Goal: Transaction & Acquisition: Purchase product/service

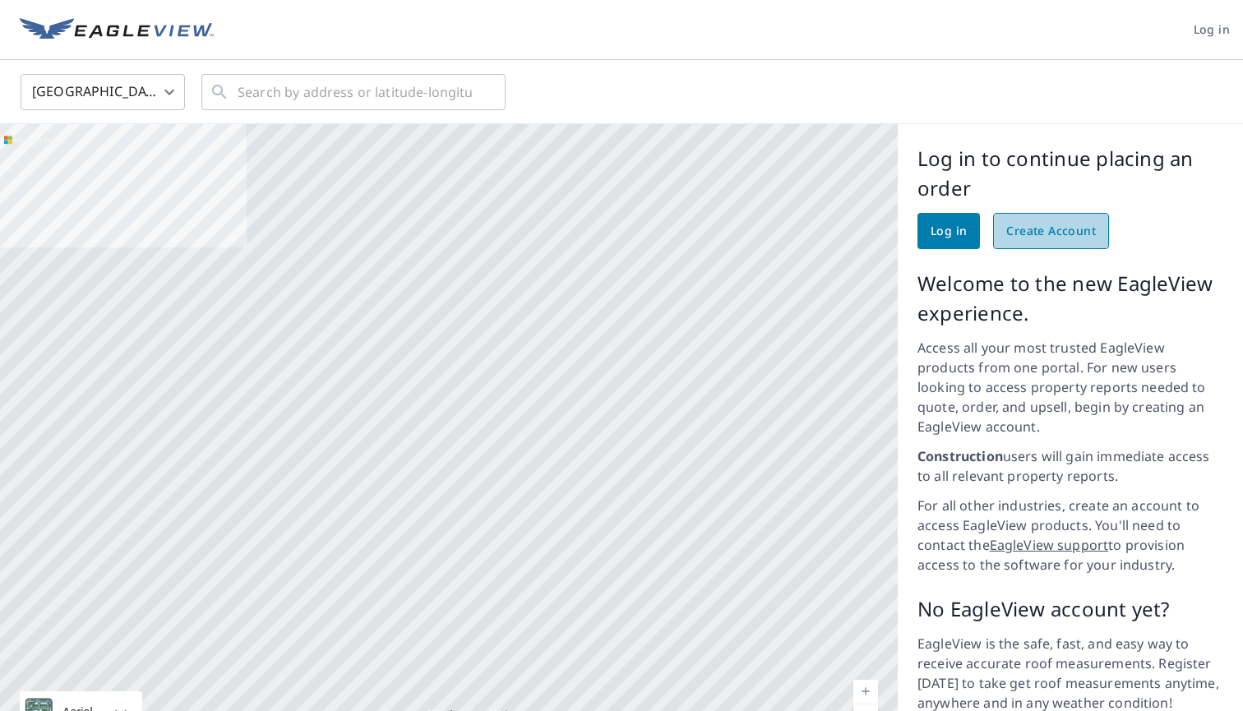
click at [1043, 228] on span "Create Account" at bounding box center [1051, 231] width 90 height 21
click at [349, 93] on input "text" at bounding box center [355, 92] width 234 height 46
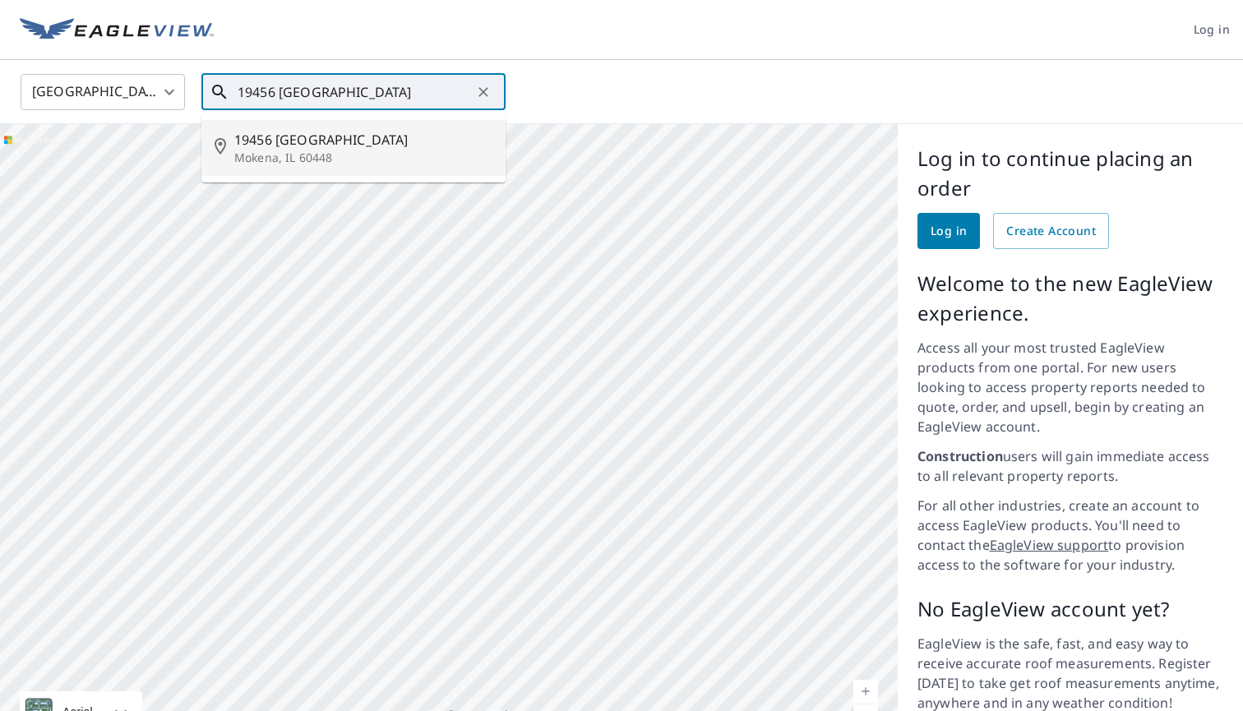
click at [389, 136] on span "19456 Newport Dr" at bounding box center [363, 140] width 258 height 20
type input "19456 Newport Dr Mokena, IL 60448"
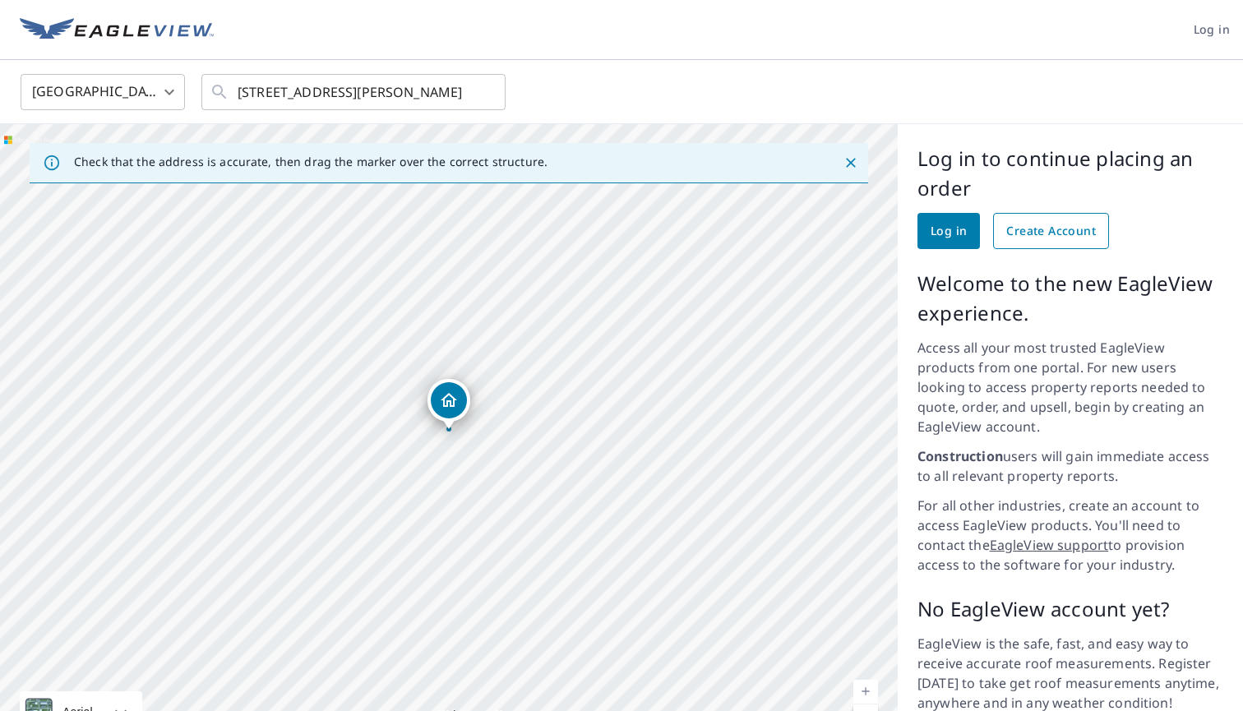
click at [1040, 238] on span "Create Account" at bounding box center [1051, 231] width 90 height 21
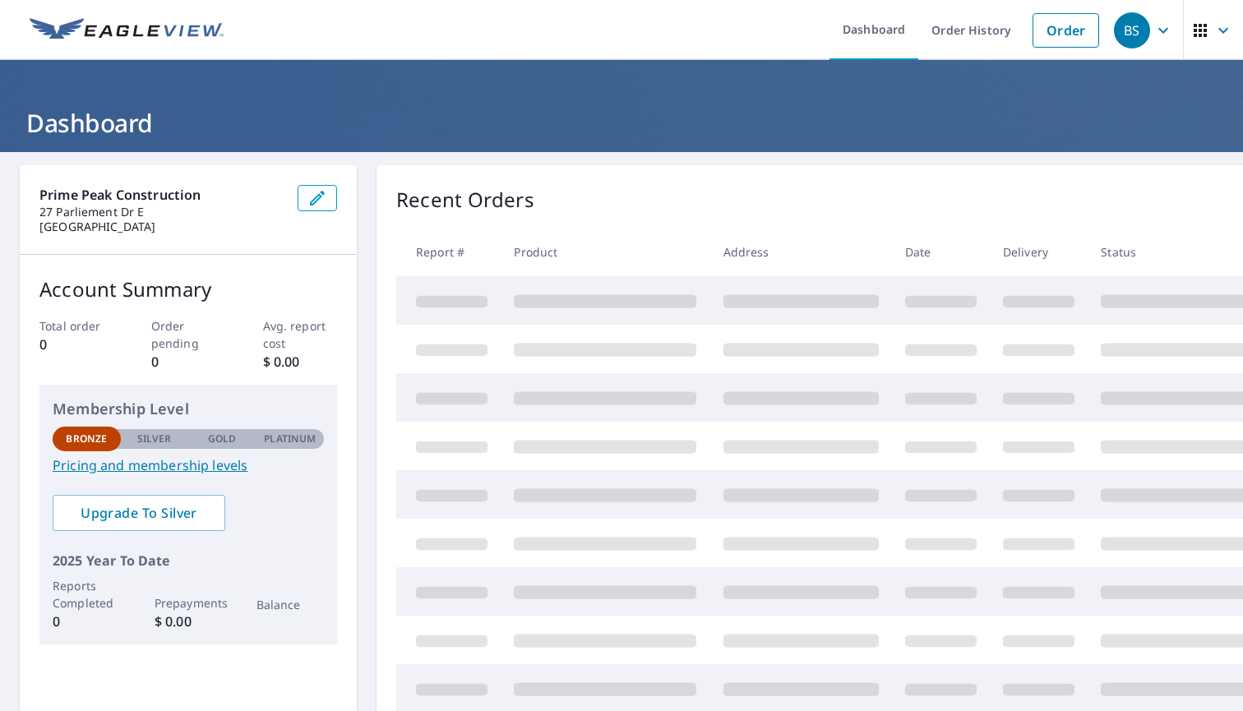
scroll to position [35, 0]
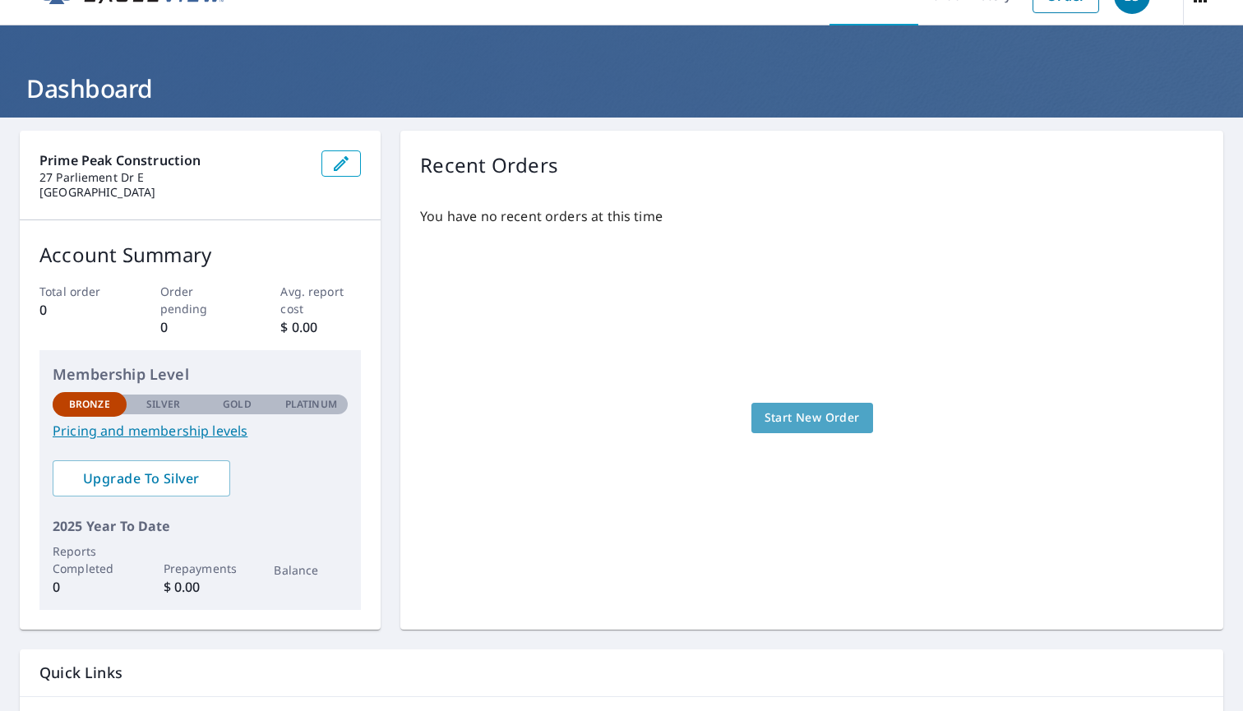
click at [791, 413] on span "Start New Order" at bounding box center [811, 418] width 95 height 21
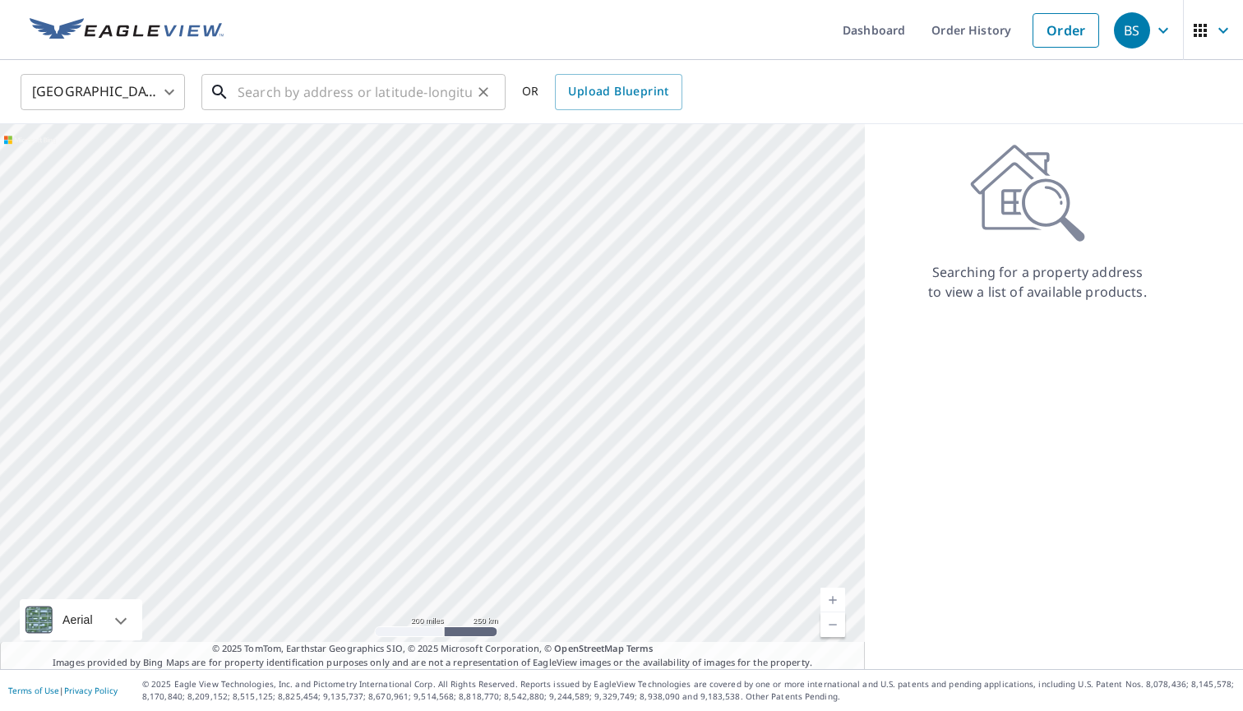
click at [379, 79] on input "text" at bounding box center [355, 92] width 234 height 46
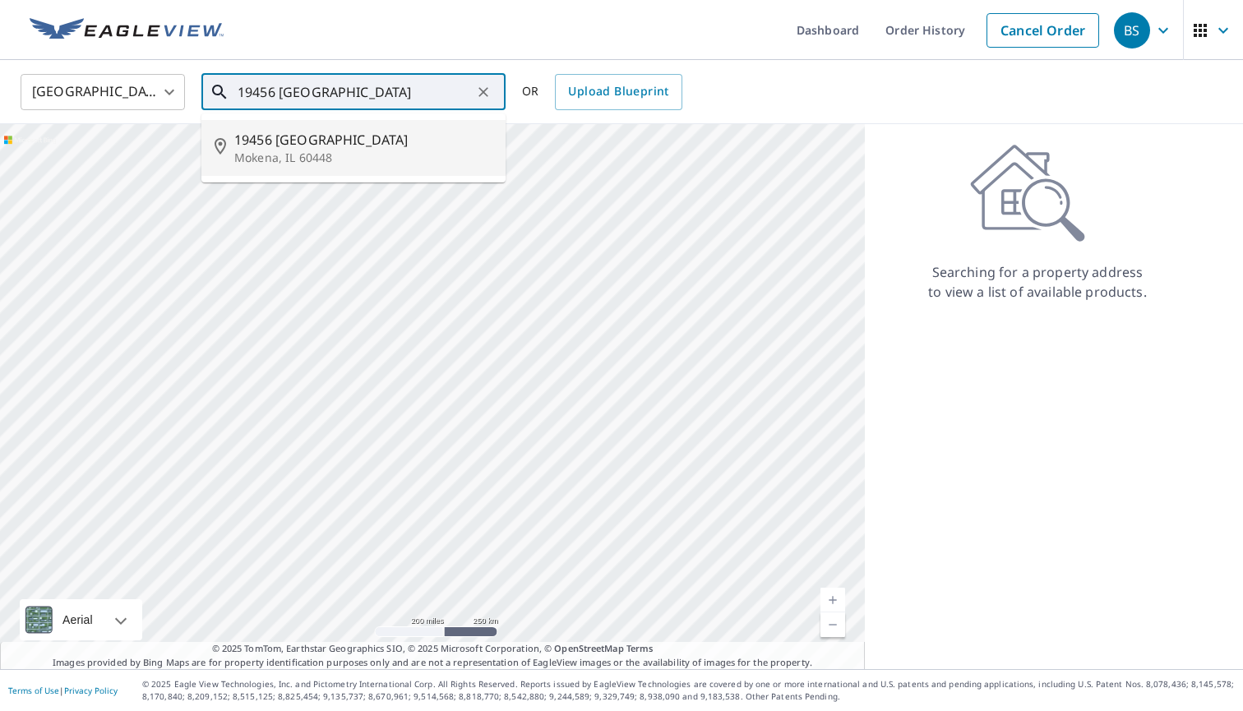
click at [427, 142] on span "19456 Newport Dr" at bounding box center [363, 140] width 258 height 20
type input "19456 Newport Dr Mokena, IL 60448"
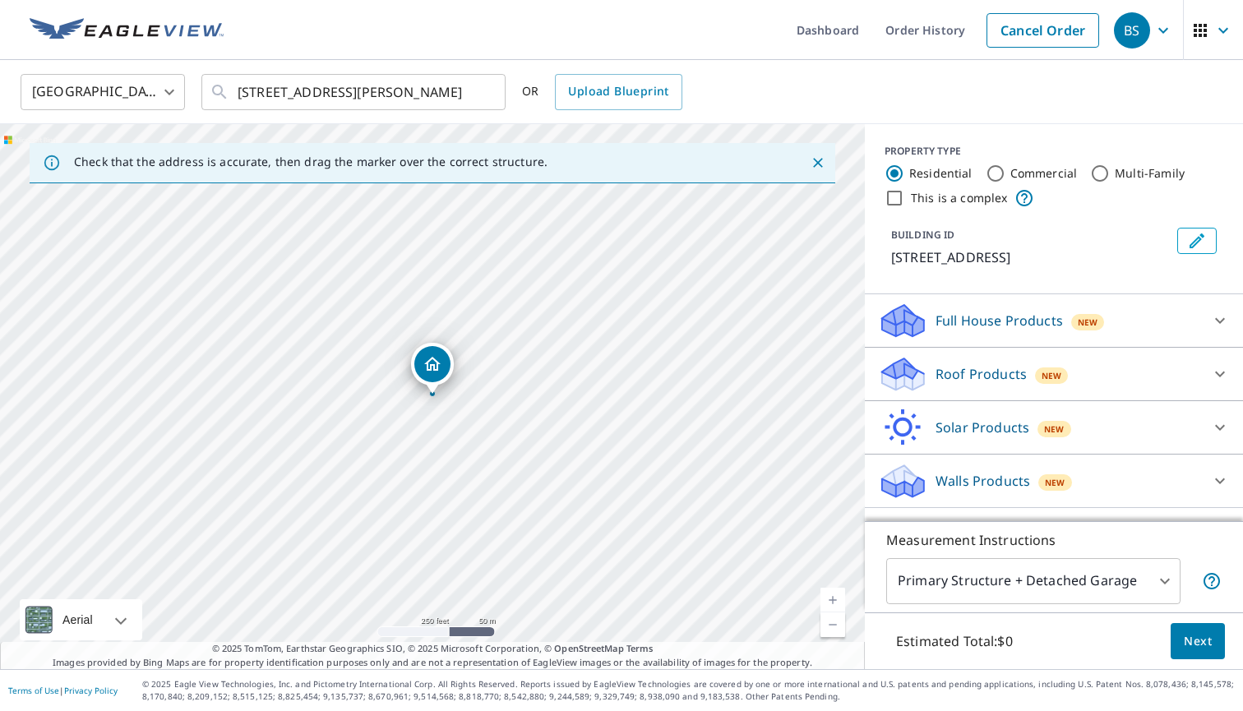
click at [1087, 358] on div "Roof Products New" at bounding box center [1039, 374] width 322 height 39
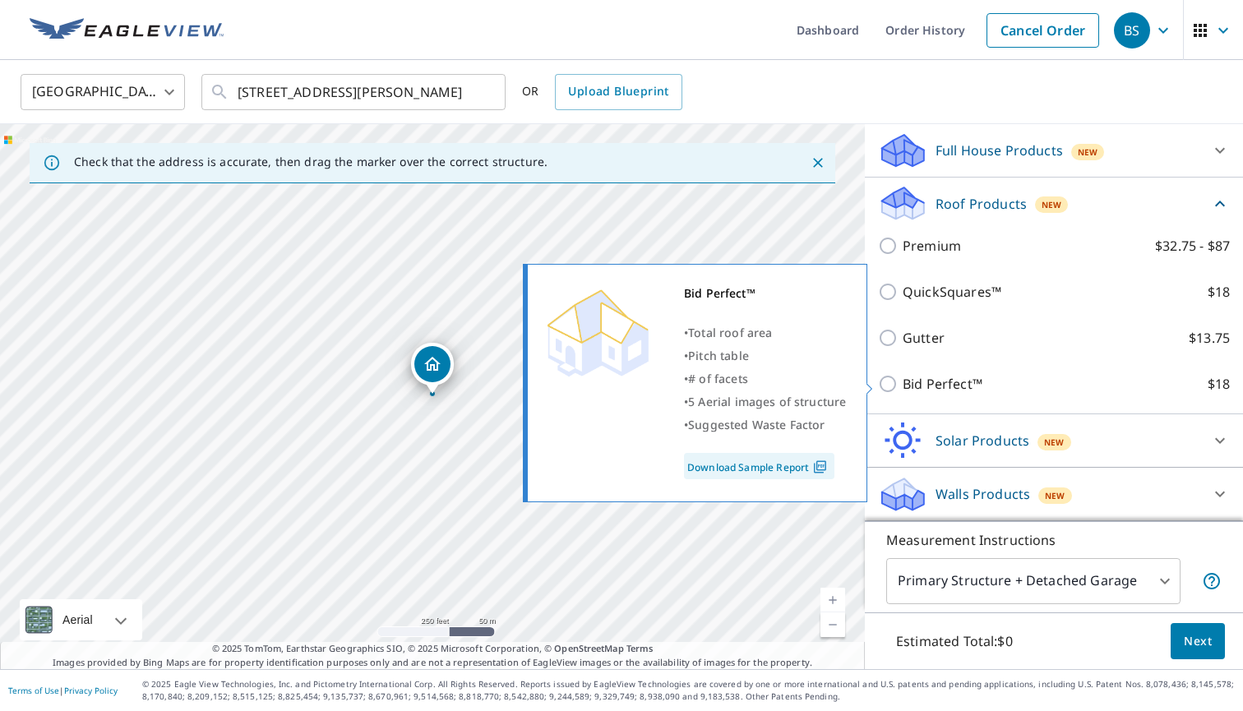
scroll to position [170, 0]
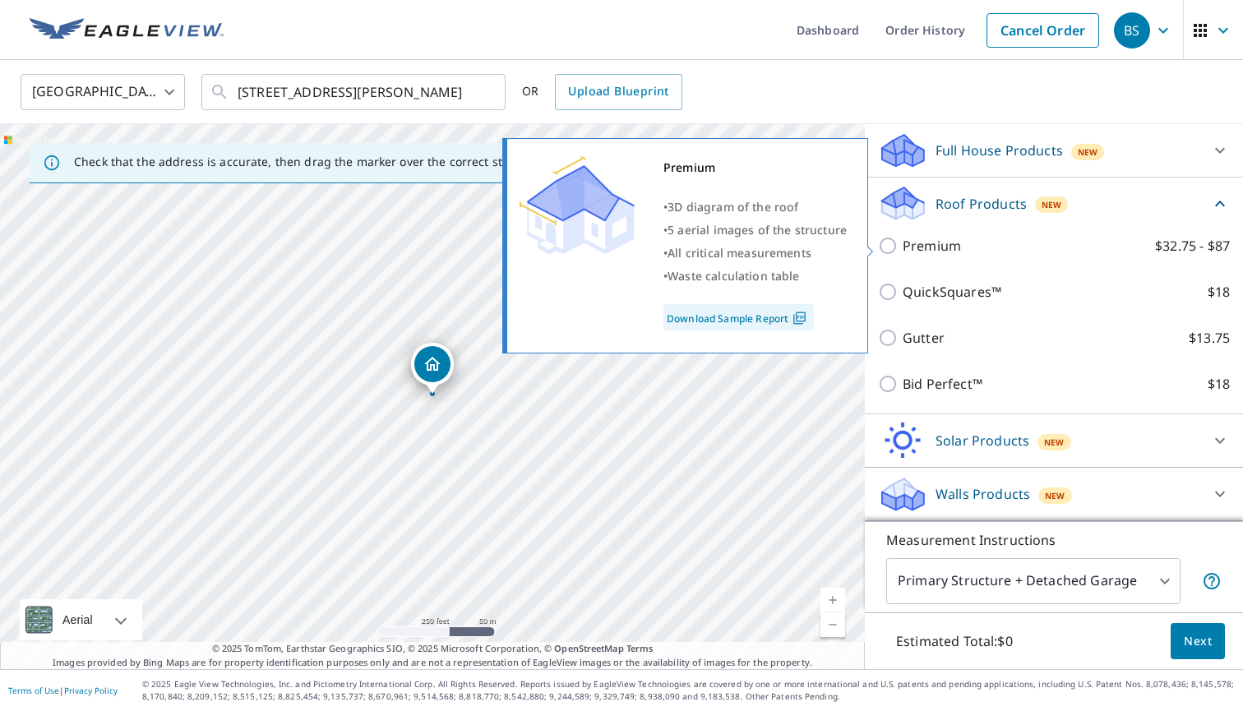
click at [958, 252] on p "Premium" at bounding box center [931, 246] width 58 height 20
click at [902, 252] on input "Premium $32.75 - $87" at bounding box center [890, 246] width 25 height 20
checkbox input "true"
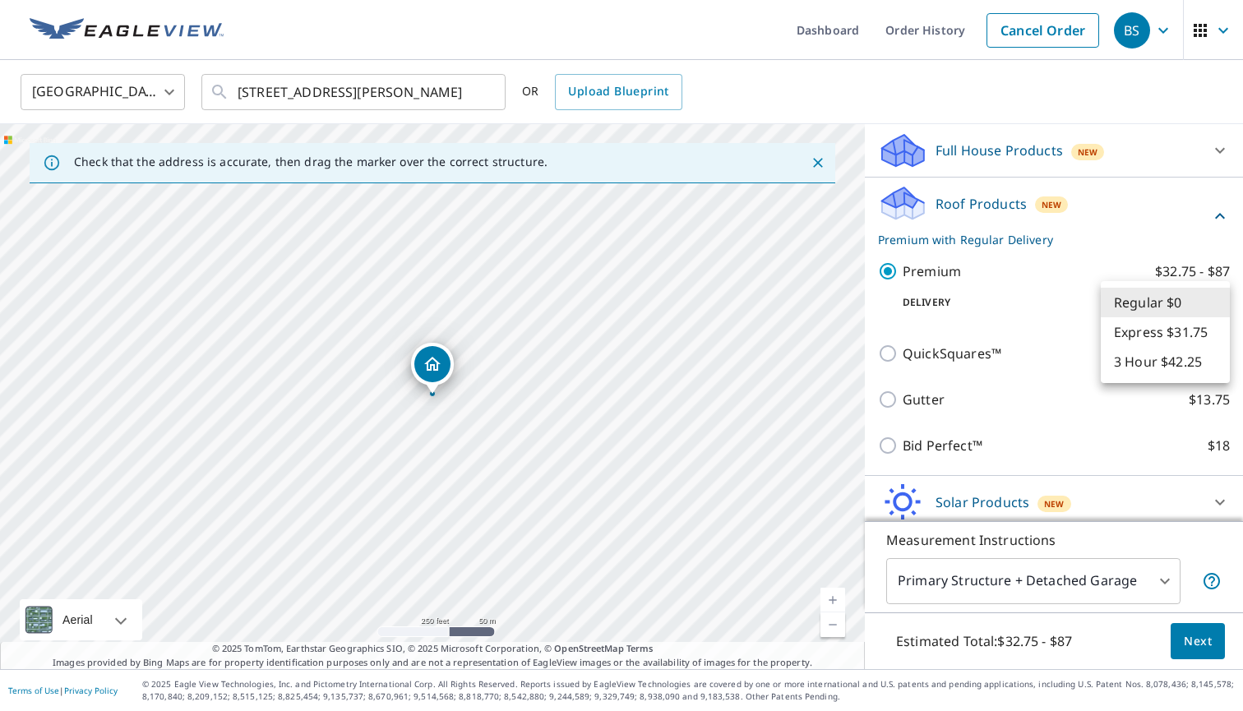
click at [1211, 306] on body "BS BS Dashboard Order History Cancel Order BS United States US ​ 19456 Newport …" at bounding box center [621, 355] width 1243 height 711
click at [1184, 310] on li "Regular $0" at bounding box center [1165, 303] width 129 height 30
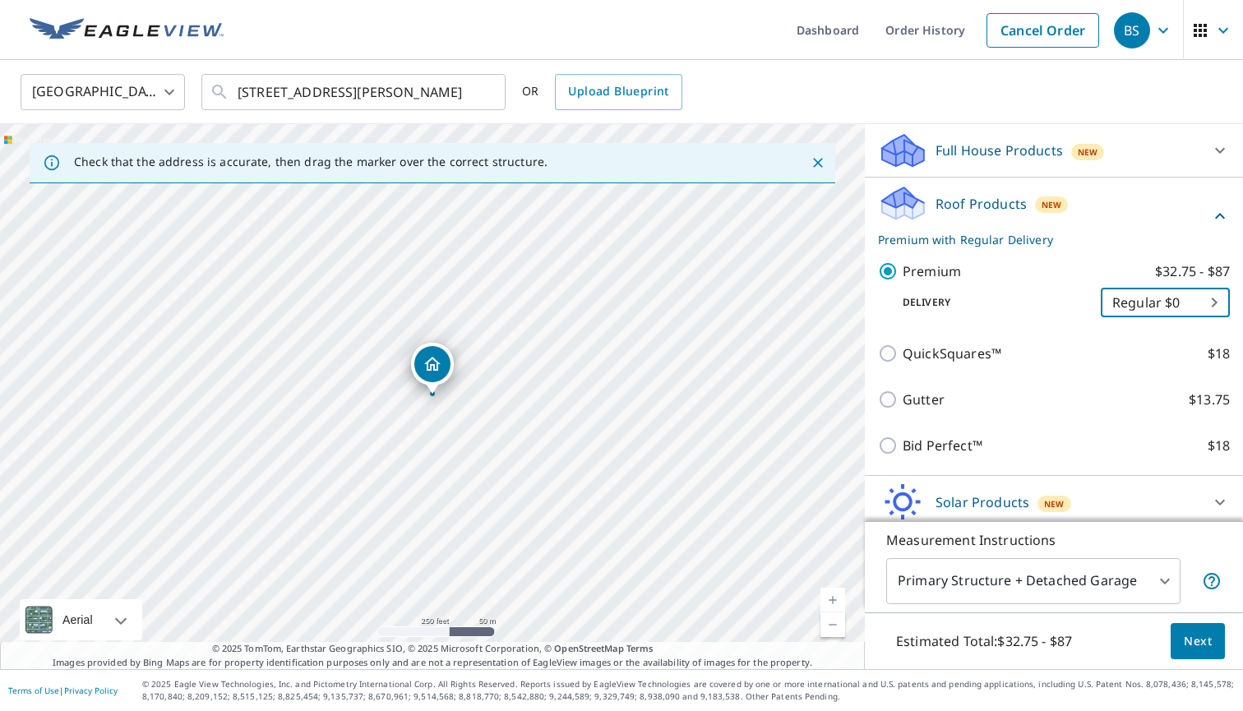
click at [1202, 301] on body "BS BS Dashboard Order History Cancel Order BS United States US ​ 19456 Newport …" at bounding box center [621, 355] width 1243 height 711
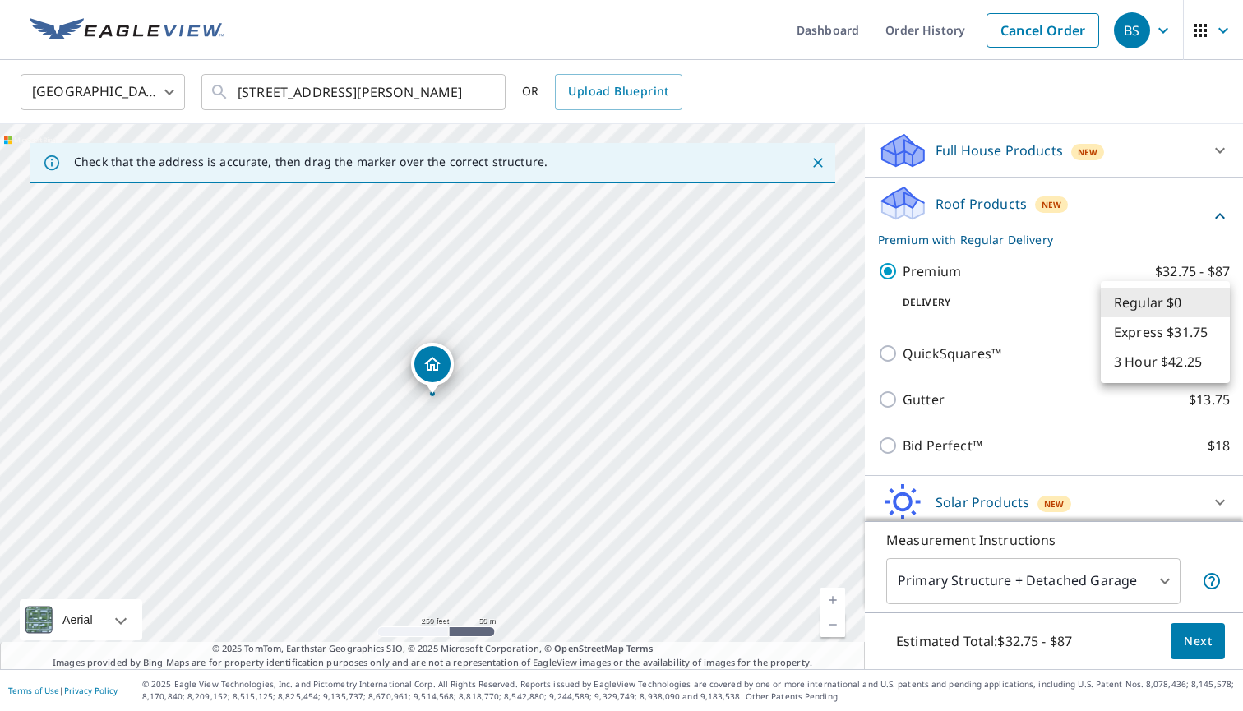
click at [1174, 224] on div at bounding box center [621, 355] width 1243 height 711
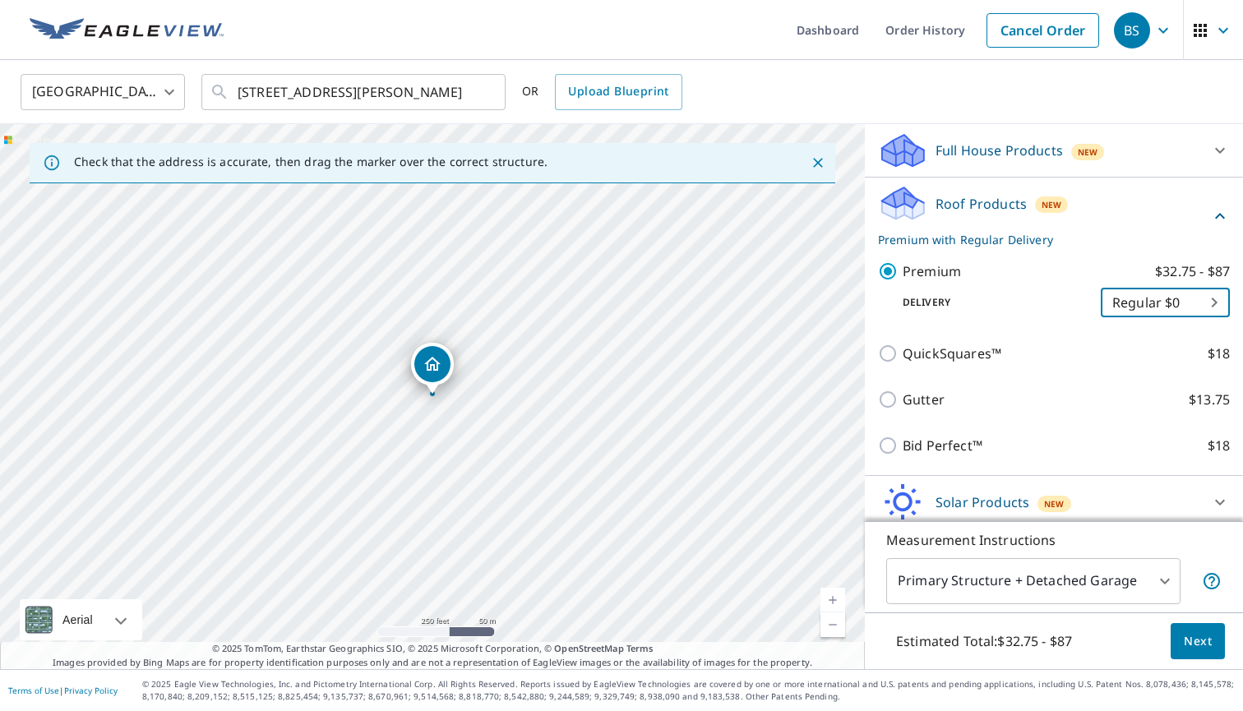
click at [1218, 216] on icon at bounding box center [1220, 216] width 10 height 6
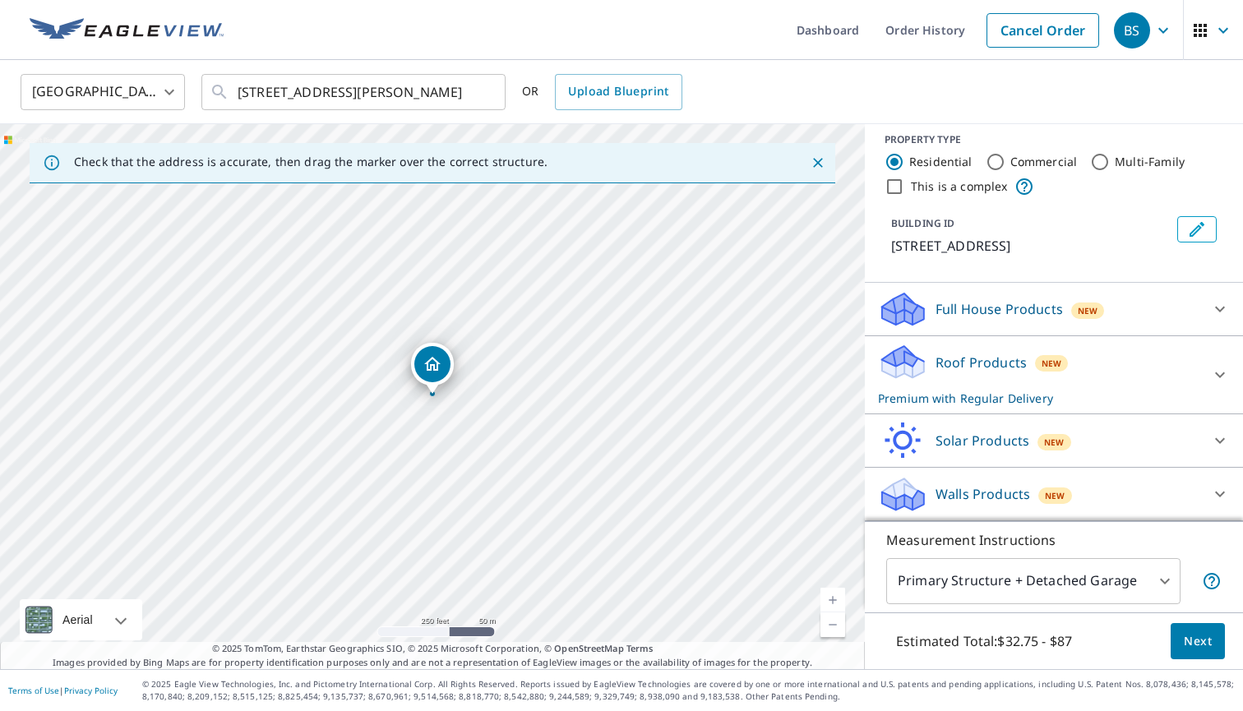
scroll to position [12, 0]
click at [921, 45] on link "Order History" at bounding box center [925, 30] width 106 height 60
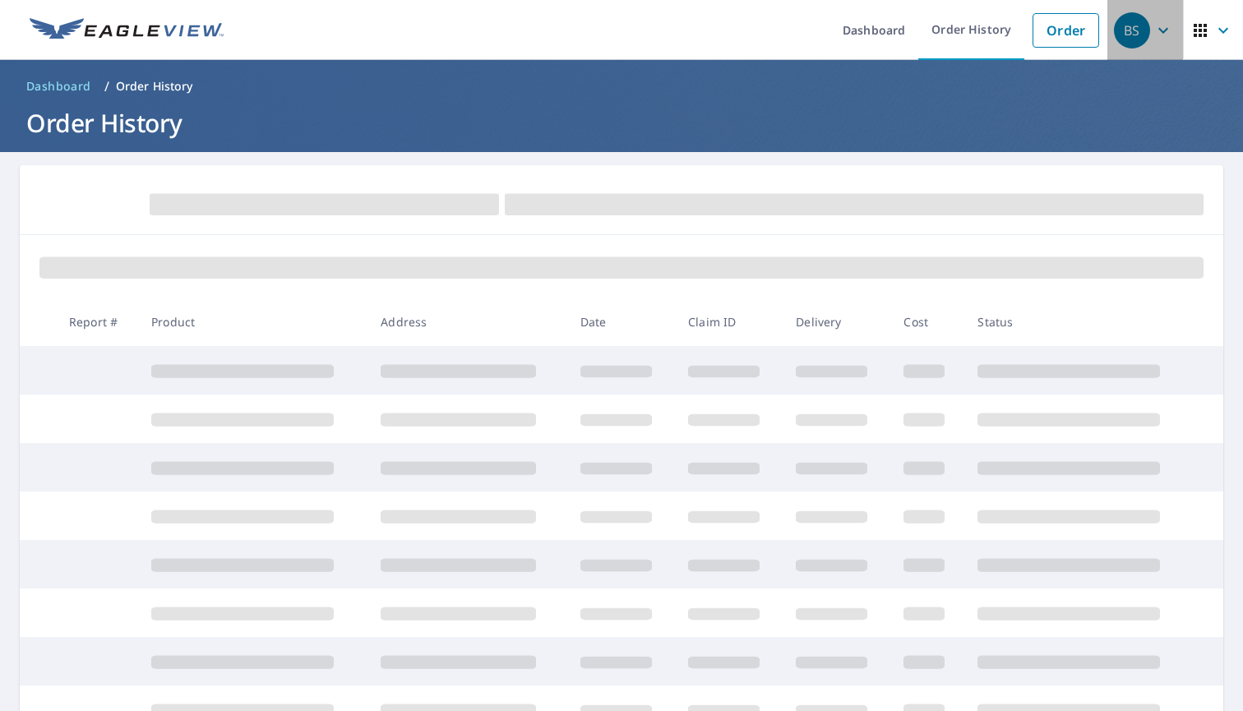
click at [1138, 49] on span "BS" at bounding box center [1145, 30] width 62 height 39
